Goal: Check status: Check status

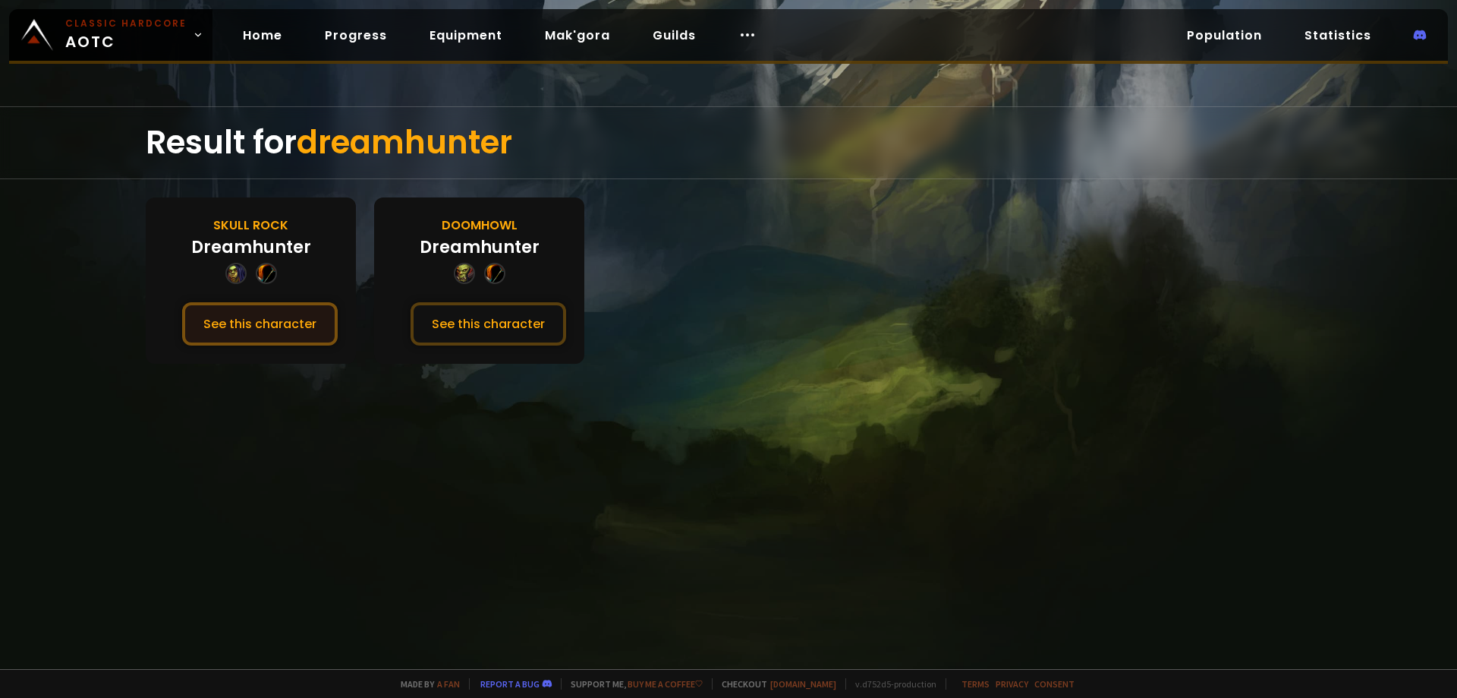
click at [234, 329] on button "See this character" at bounding box center [260, 323] width 156 height 43
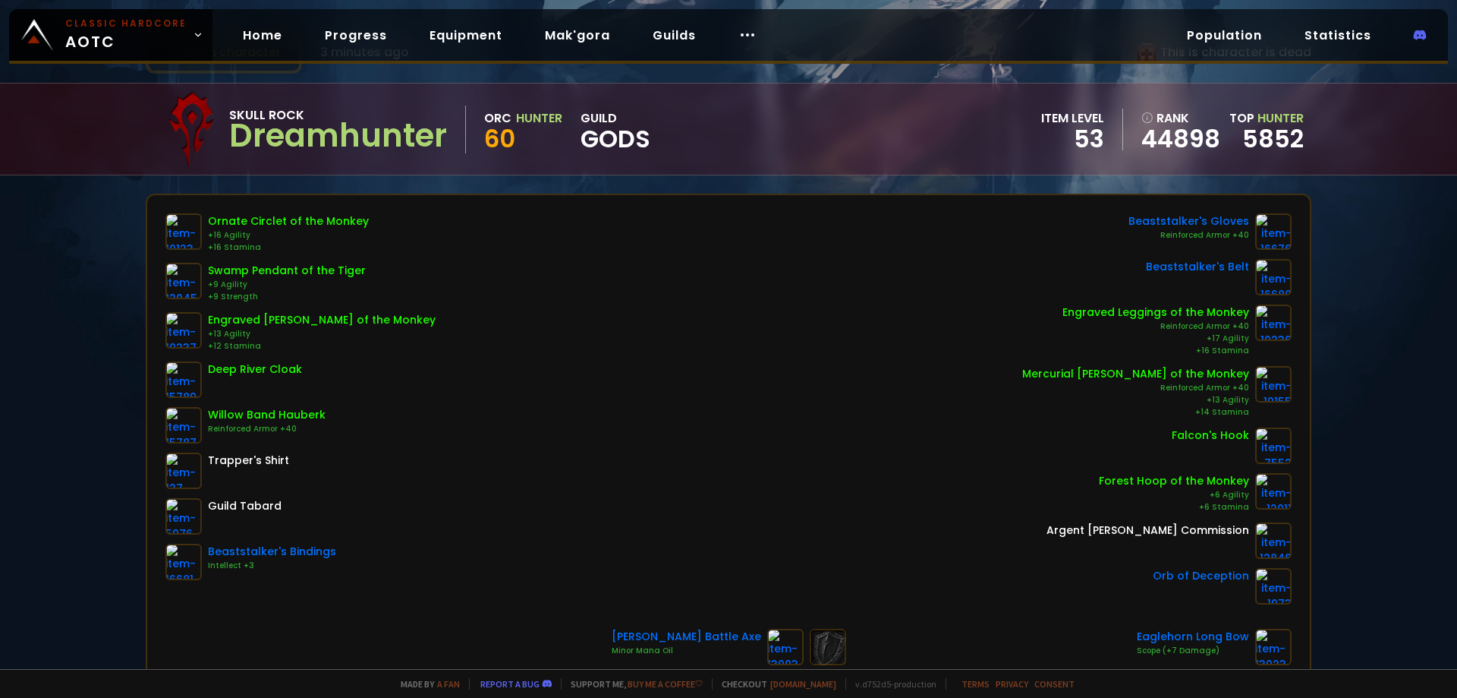
scroll to position [152, 0]
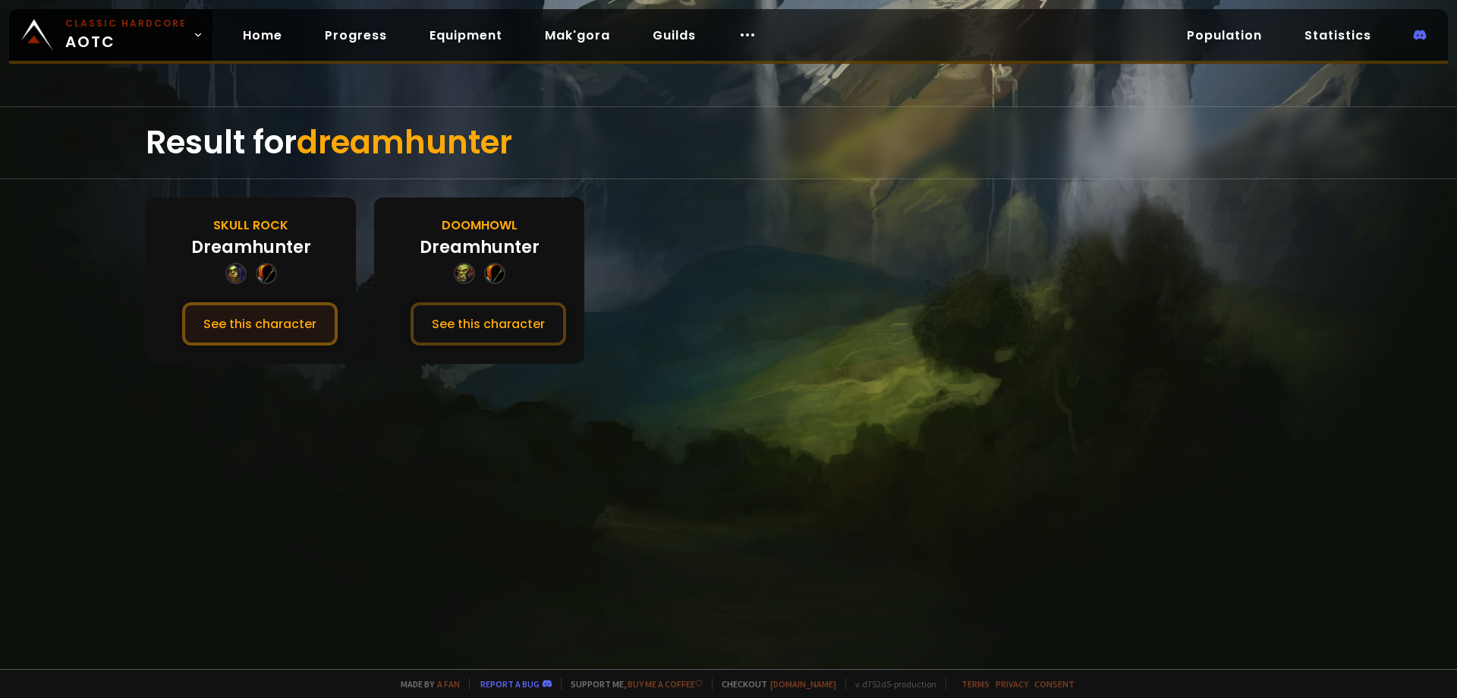
click at [279, 313] on button "See this character" at bounding box center [260, 323] width 156 height 43
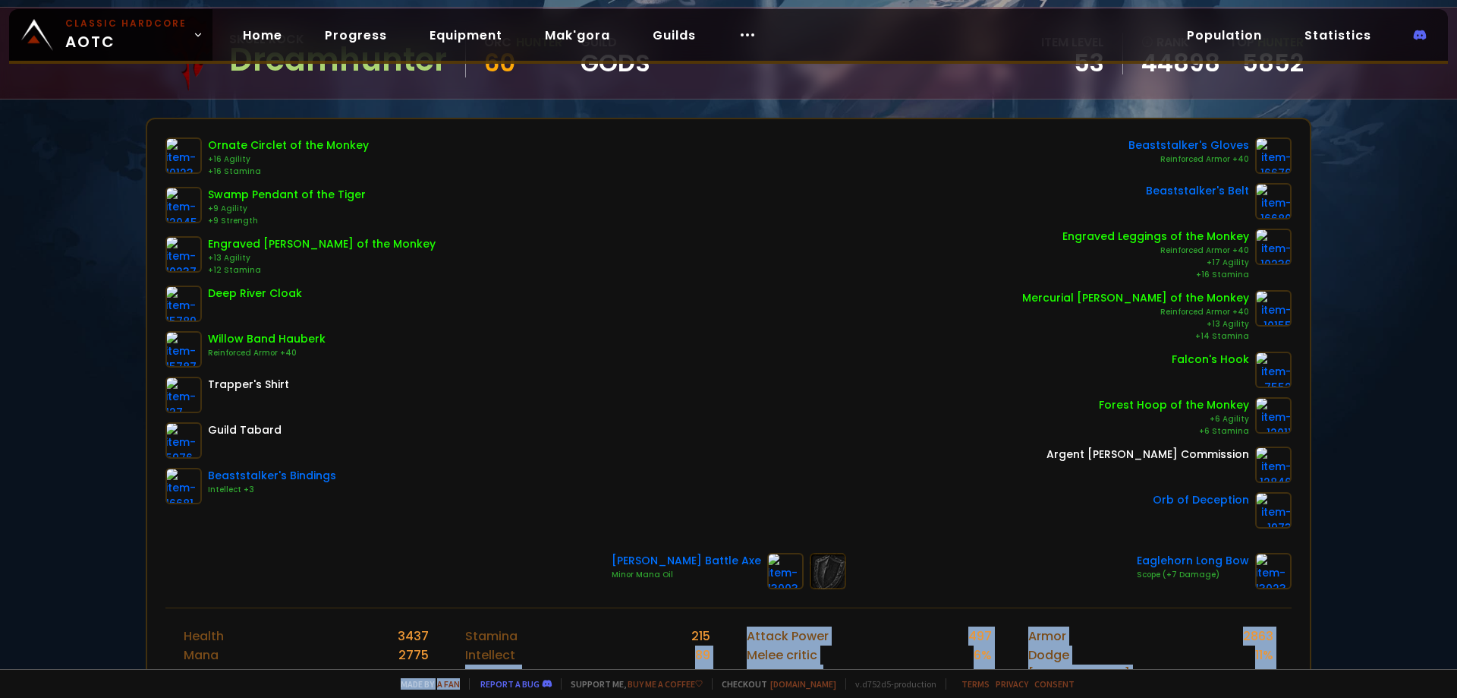
scroll to position [637, 0]
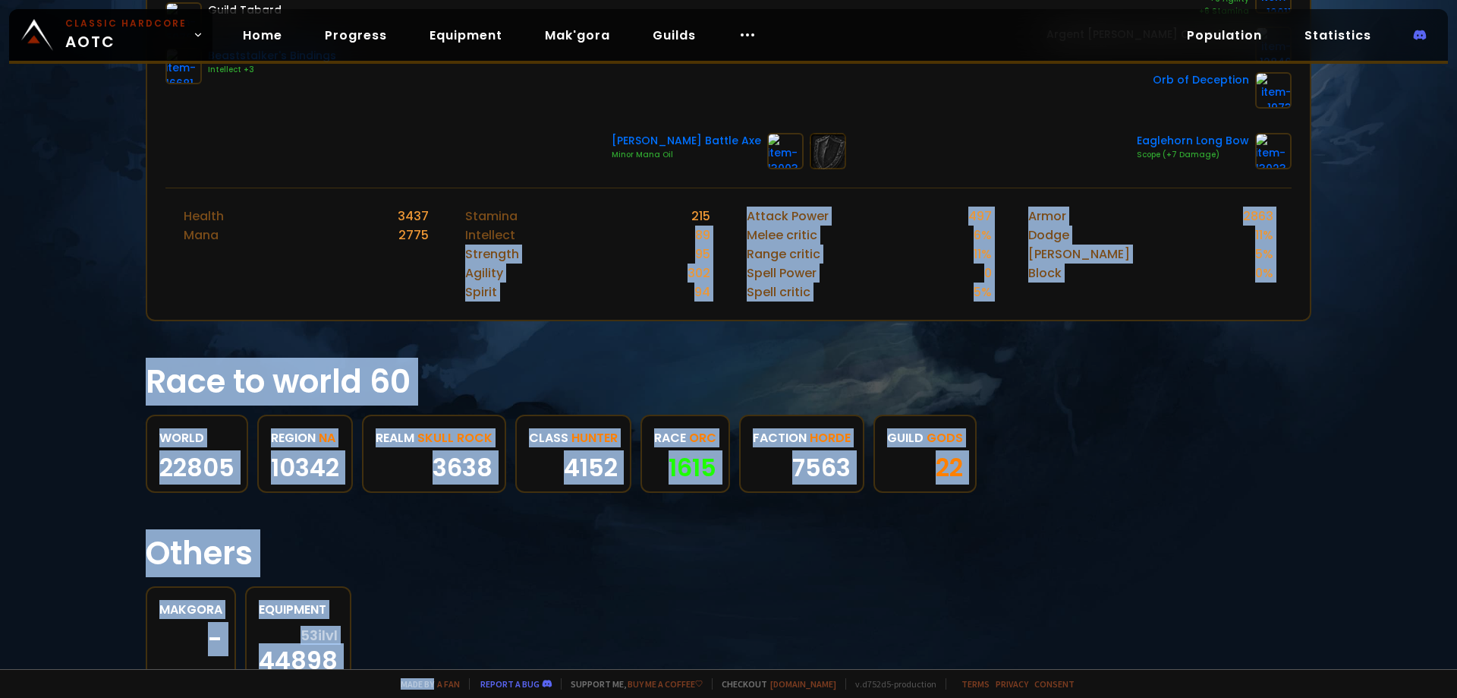
click at [442, 697] on html "Classic Hardcore AOTC Home Progress Equipment Mak'gora Guilds Population Statis…" at bounding box center [728, 349] width 1457 height 698
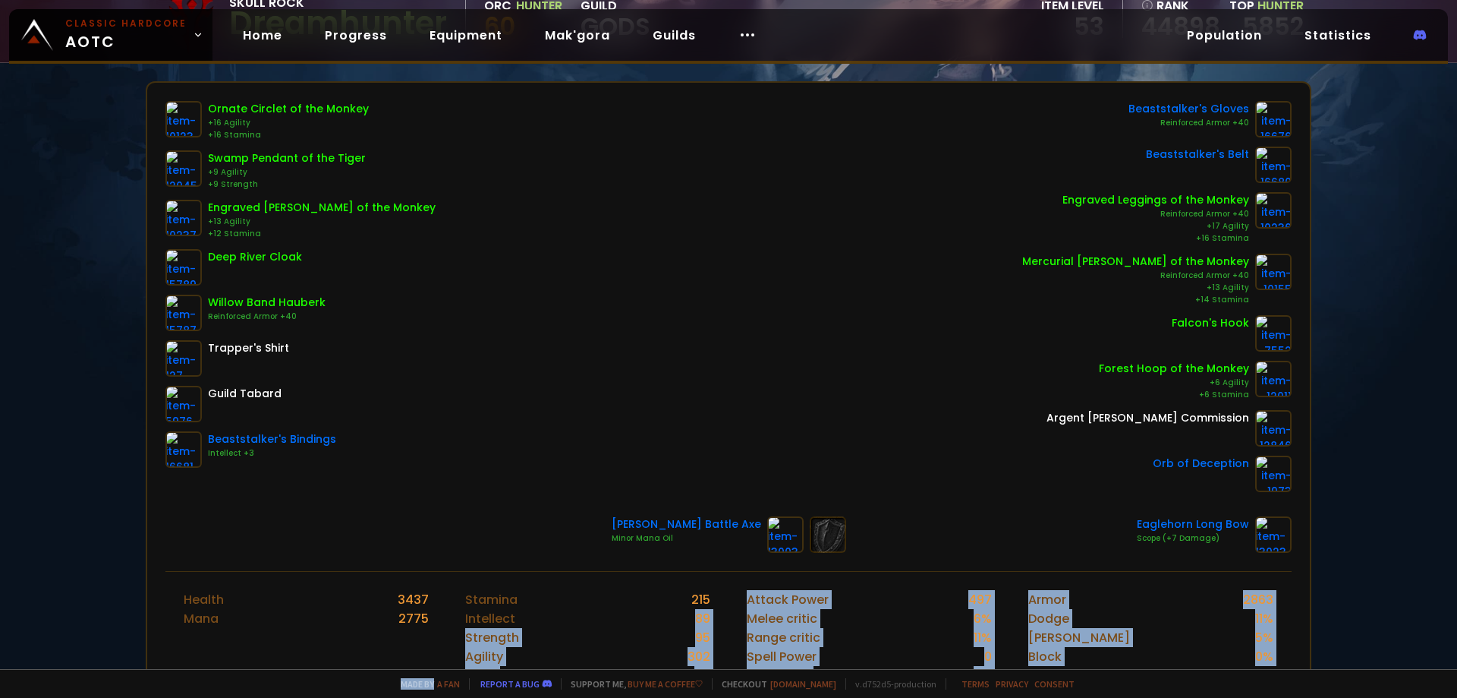
scroll to position [181, 0]
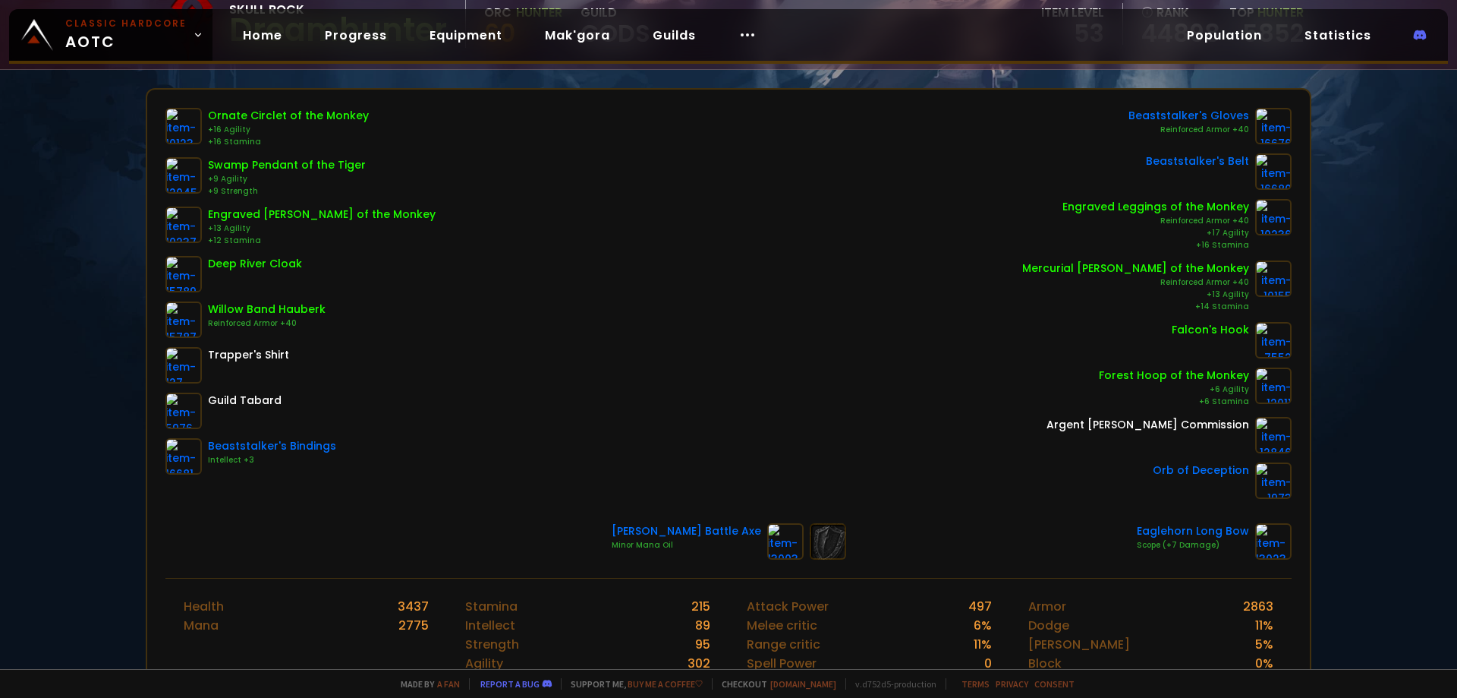
click at [57, 202] on div "Scan character 3 minutes ago This is character is dead Skull Rock Dreamhunter O…" at bounding box center [728, 334] width 1457 height 669
click at [89, 142] on div "Scan character 3 minutes ago This is character is dead Skull Rock Dreamhunter O…" at bounding box center [728, 334] width 1457 height 669
